Goal: Information Seeking & Learning: Learn about a topic

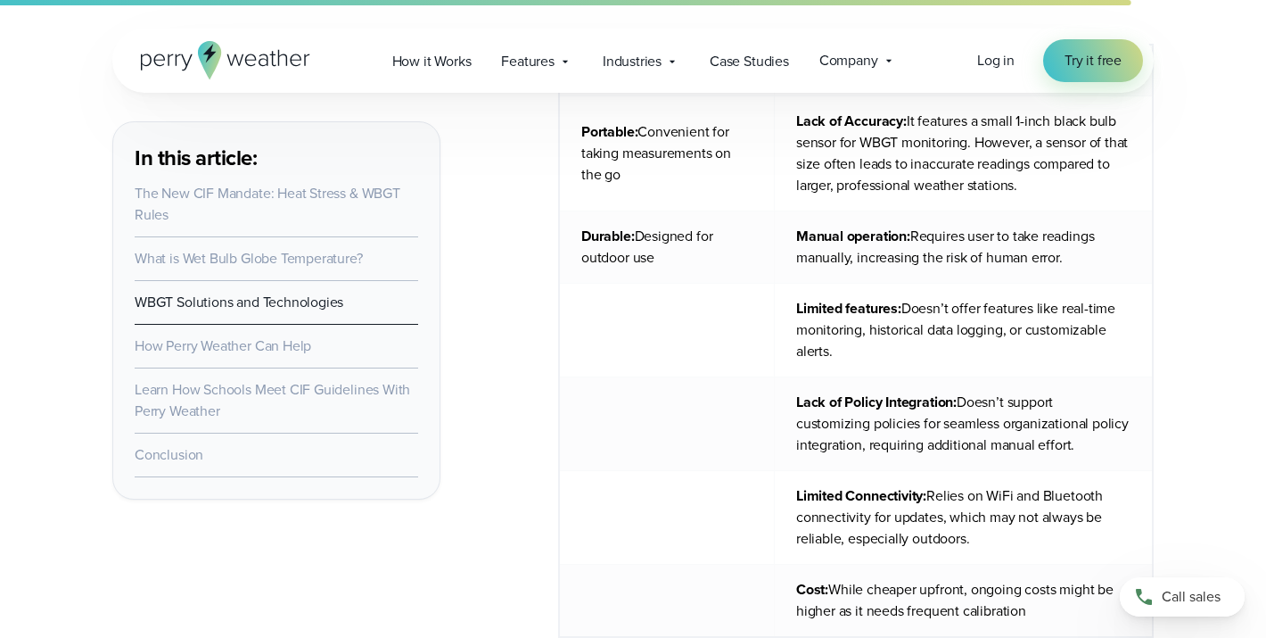
scroll to position [9057, 0]
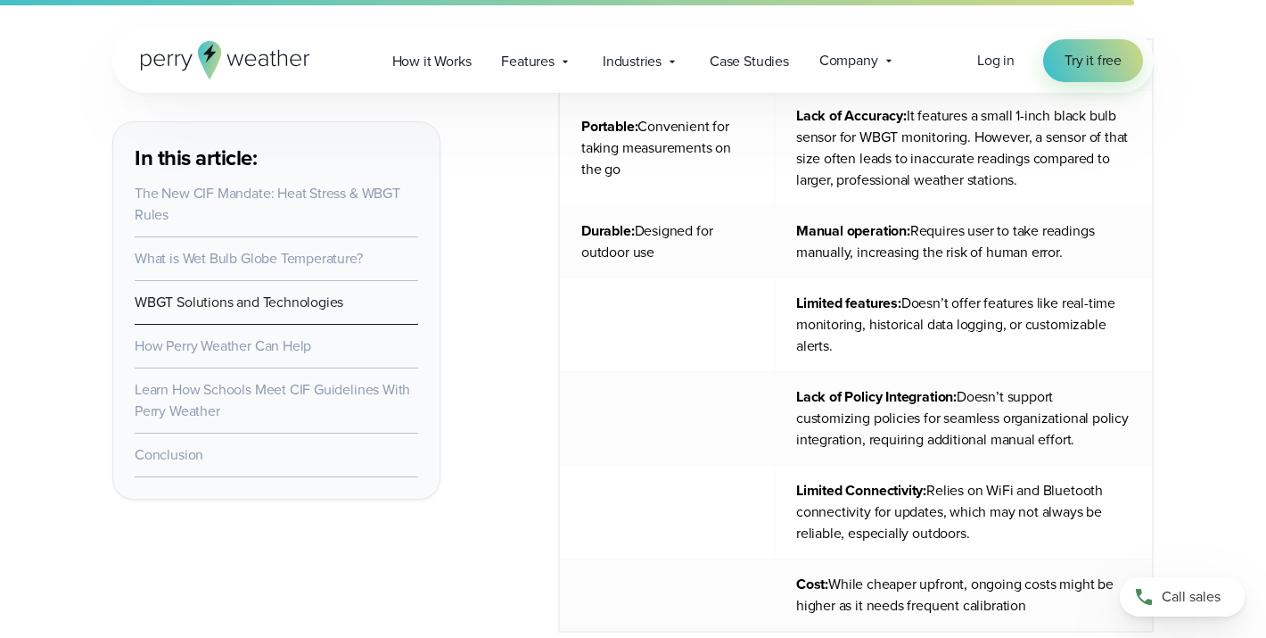
click at [169, 389] on link "Learn How Schools Meet CIF Guidelines With Perry Weather" at bounding box center [273, 400] width 276 height 42
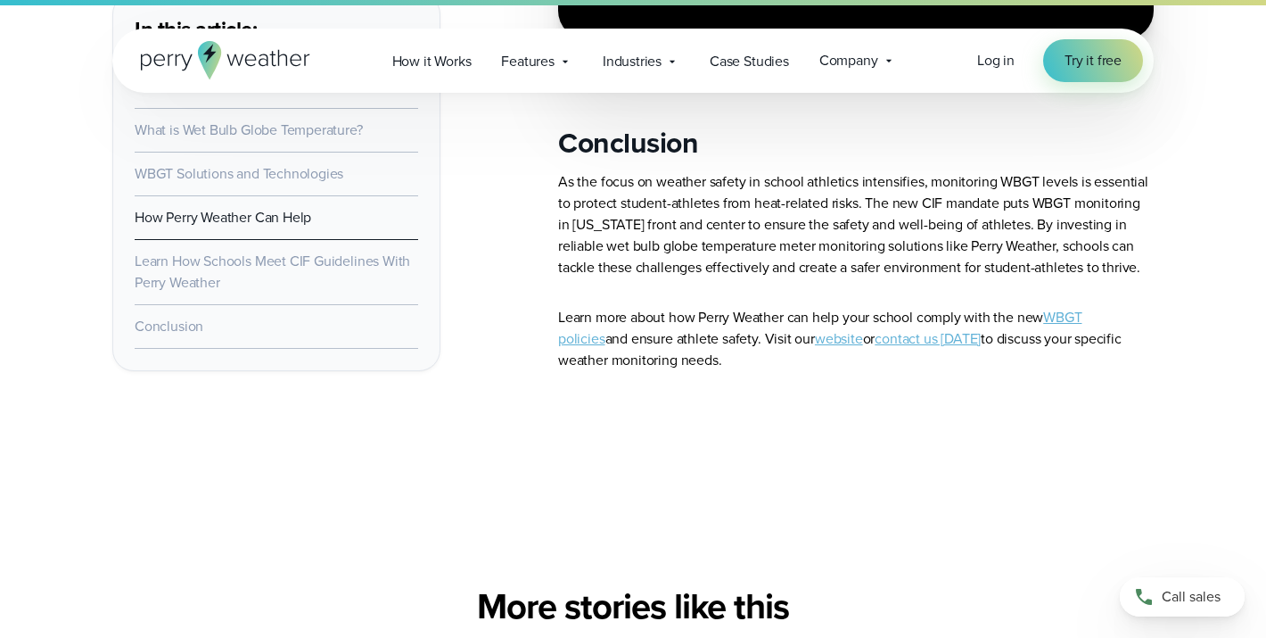
scroll to position [13439, 0]
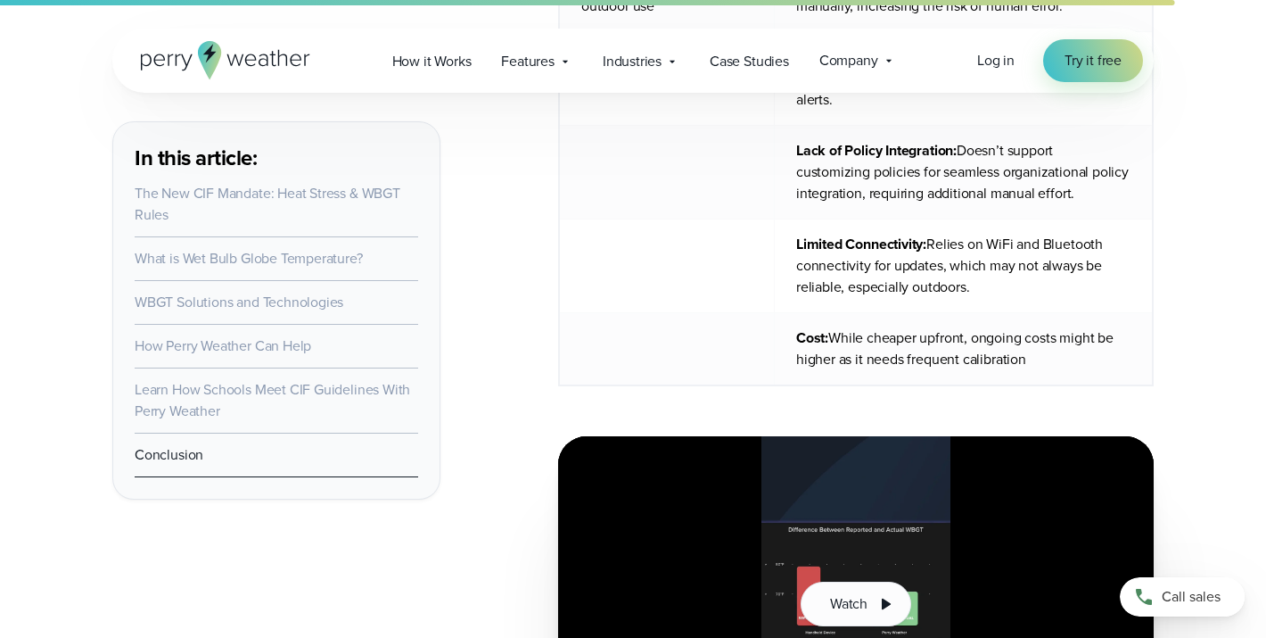
scroll to position [9057, 0]
